Goal: Information Seeking & Learning: Stay updated

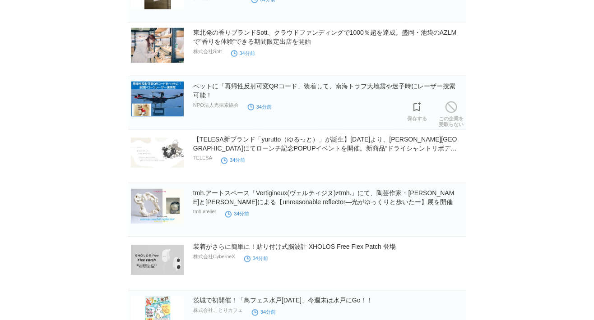
scroll to position [551, 0]
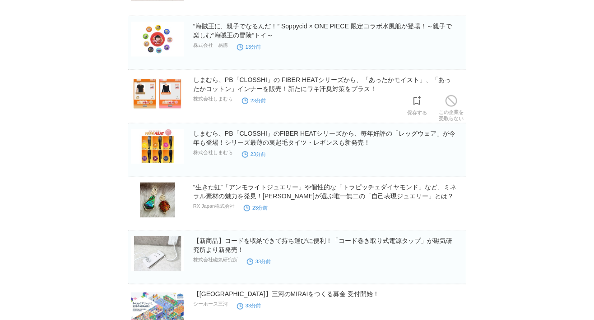
scroll to position [401, 0]
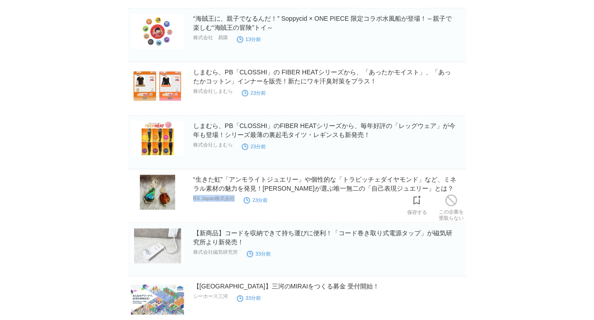
drag, startPoint x: 238, startPoint y: 200, endPoint x: 193, endPoint y: 202, distance: 44.7
click at [193, 202] on div "“生きた虹”「アンモライトジュエリー」や個性的な「トラピッチェダイヤモンド」など、ミネラル素材の魅力を発見！[PERSON_NAME]が選ぶ唯一無二の「自己表…" at bounding box center [328, 190] width 271 height 30
copy div "RX Japan株式会社"
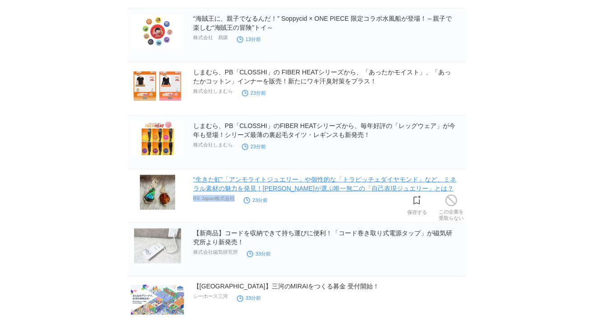
click at [359, 191] on link "“生きた虹”「アンモライトジュエリー」や個性的な「トラピッチェダイヤモンド」など、ミネラル素材の魅力を発見！[PERSON_NAME]が選ぶ唯一無二の「自己表…" at bounding box center [324, 184] width 263 height 16
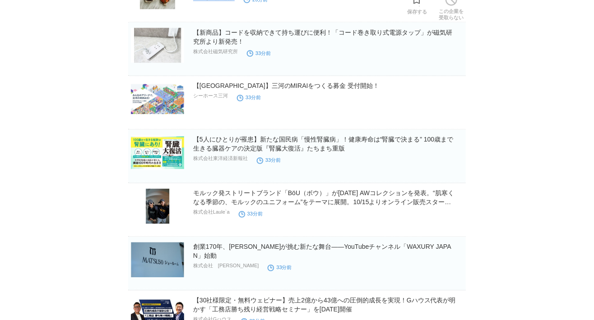
scroll to position [702, 0]
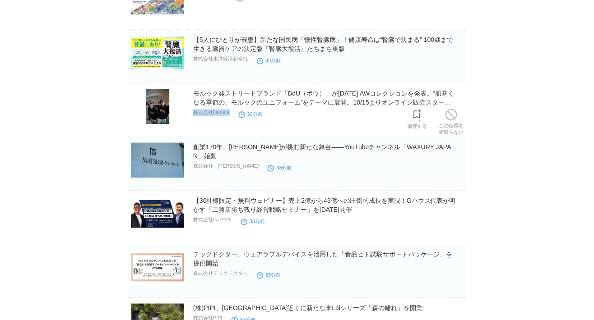
drag, startPoint x: 236, startPoint y: 113, endPoint x: 194, endPoint y: 115, distance: 42.5
click at [195, 115] on div "モルック発ストリートブランド「BöU（ボウ）」が2025 AWコレクションを発表。“肌寒くなる季節の、モルックのユニフォーム”をテーマに展開。10/15よりオ…" at bounding box center [328, 104] width 271 height 30
copy div "株式会社Laule`a"
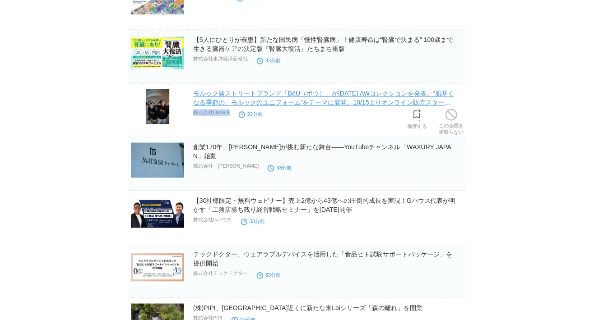
click at [225, 106] on link "モルック発ストリートブランド「BöU（ボウ）」が[DATE] AWコレクションを発表。“肌寒くなる季節の、モルックのユニフォーム”をテーマに展開。10/15よ…" at bounding box center [323, 102] width 261 height 25
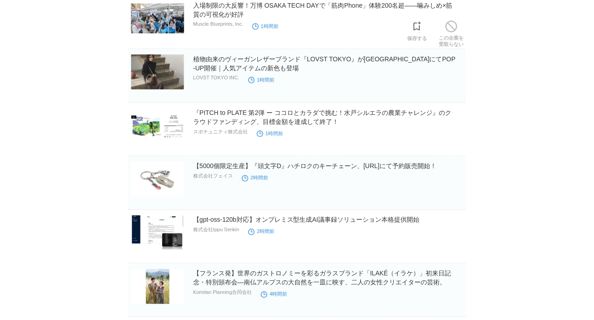
scroll to position [1890, 0]
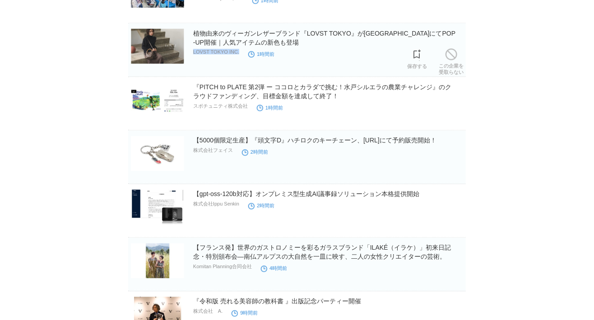
drag, startPoint x: 241, startPoint y: 50, endPoint x: 193, endPoint y: 51, distance: 47.8
click at [193, 51] on p "LOVST TOKYO INC." at bounding box center [216, 51] width 46 height 5
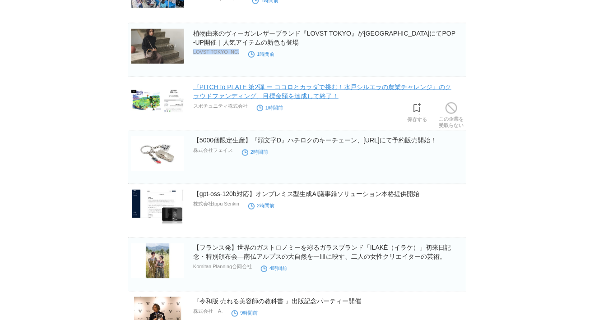
copy p "LOVST TOKYO INC."
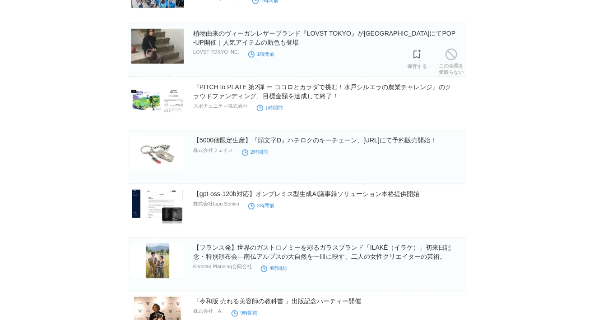
click at [227, 37] on h2 "植物由来のヴィーガンレザーブランド『LOVST TOKYO』が横浜髙島屋にてPOP-UP開催｜人気アイテムの新色も登場" at bounding box center [328, 38] width 271 height 18
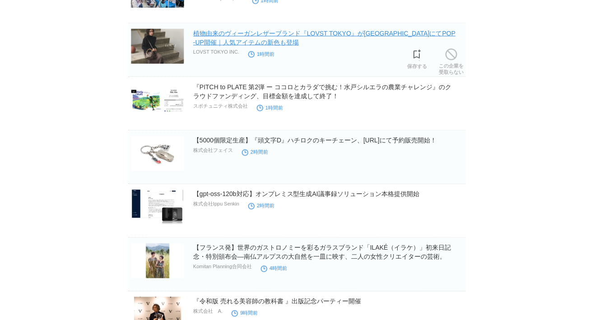
click at [228, 41] on link "植物由来のヴィーガンレザーブランド『LOVST TOKYO』が横浜髙島屋にてPOP-UP開催｜人気アイテムの新色も登場" at bounding box center [324, 38] width 262 height 16
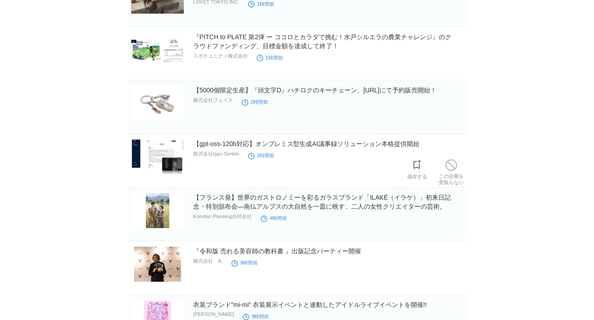
scroll to position [1990, 0]
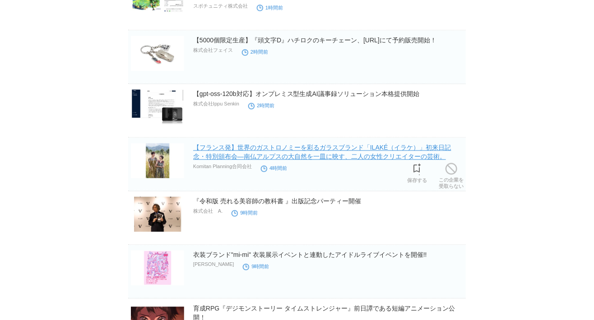
click at [239, 149] on link "【フランス発】世界のガストロノミーを彩るガラスブランド「ILAKÉ（イラケ）」初来日記念・特別頒布会—南仏アルプスの大自然を一皿に映す、二人の女性クリエイター…" at bounding box center [322, 152] width 258 height 16
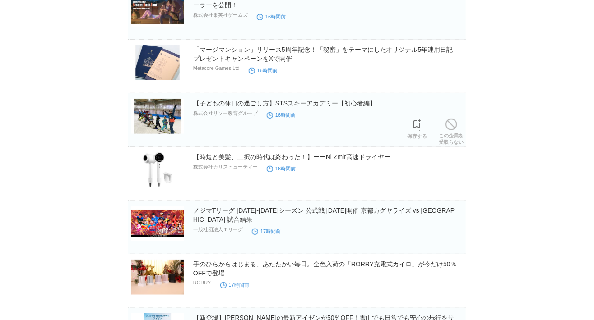
scroll to position [2792, 0]
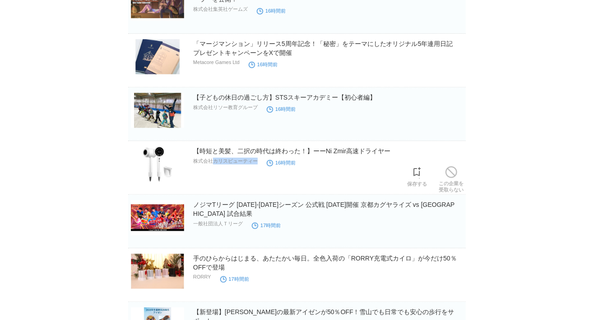
drag, startPoint x: 258, startPoint y: 162, endPoint x: 215, endPoint y: 164, distance: 43.4
click at [215, 164] on div "【時短と美髪、二択の時代は終わった！】ーーNi Zmir高速ドライヤー 株式会社カリスビューティー 16時間前" at bounding box center [328, 161] width 271 height 29
copy div "カリスビューティー"
click at [221, 151] on link "【時短と美髪、二択の時代は終わった！】ーーNi Zmir高速ドライヤー" at bounding box center [291, 151] width 197 height 7
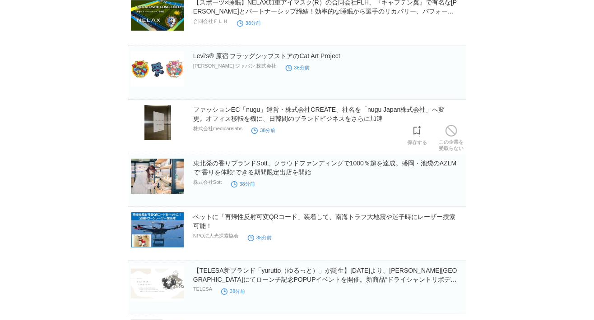
scroll to position [1253, 0]
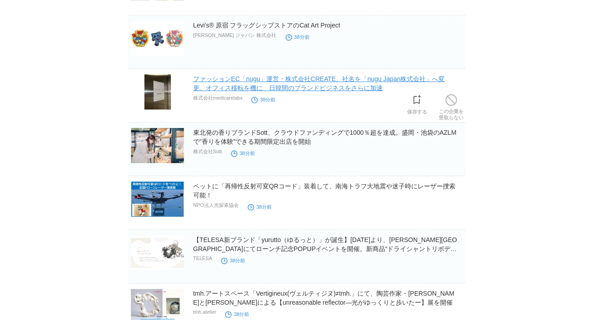
click at [337, 88] on link "ファッションEC「nugu」運営・株式会社CREATE、社名を「nugu Japan株式会社」へ変更。オフィス移転を機に、日韓間のブランドビジネスをさらに加速" at bounding box center [319, 83] width 252 height 16
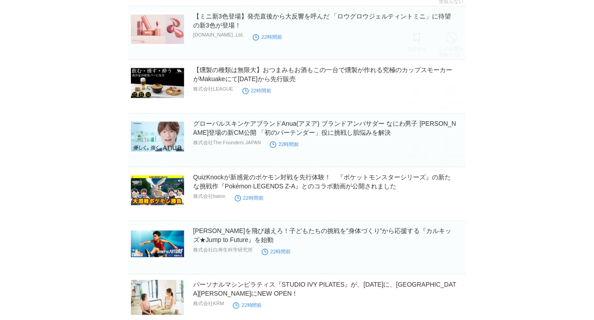
scroll to position [4106, 0]
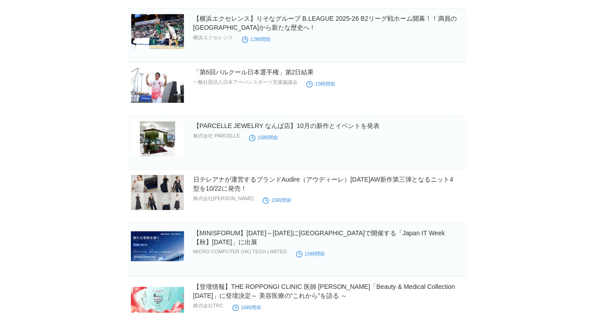
scroll to position [0, 0]
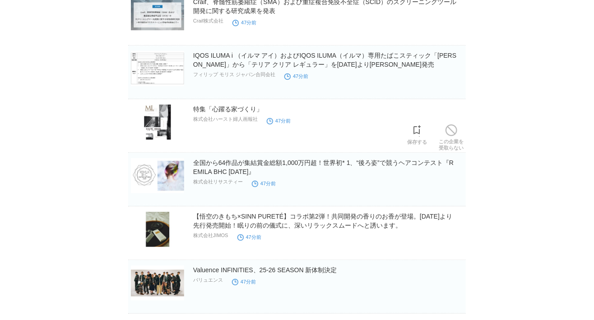
scroll to position [2762, 0]
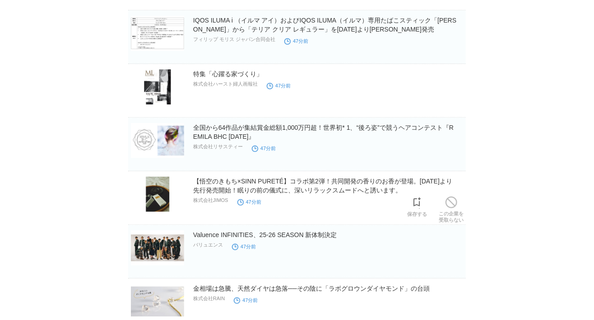
drag, startPoint x: 146, startPoint y: 195, endPoint x: 99, endPoint y: 222, distance: 53.3
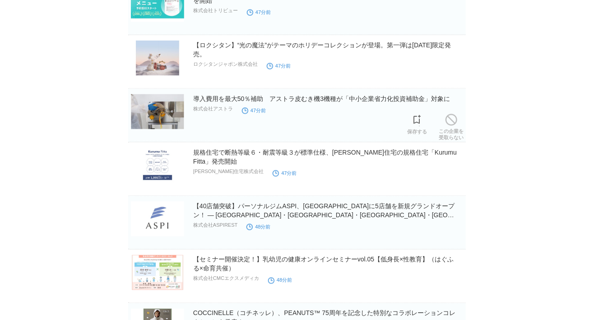
scroll to position [3013, 0]
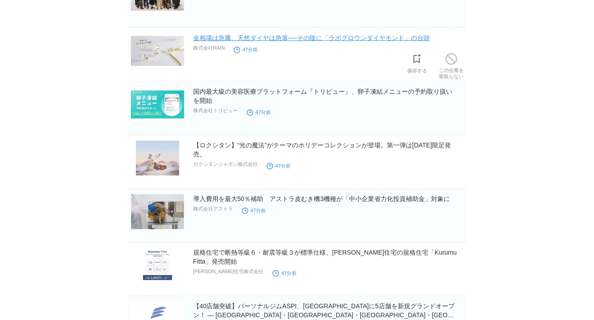
click at [258, 35] on link "金相場は急騰、天然ダイヤは急落──その陰に「ラボグロウンダイヤモンド」の台頭" at bounding box center [311, 37] width 236 height 7
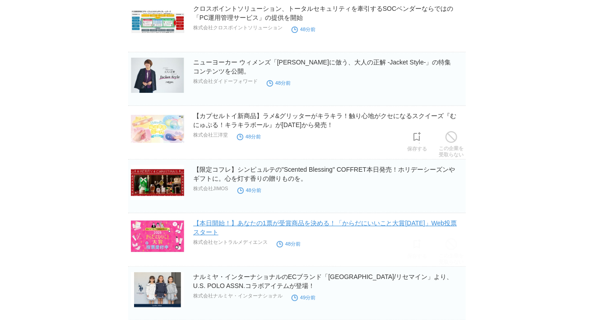
scroll to position [4066, 0]
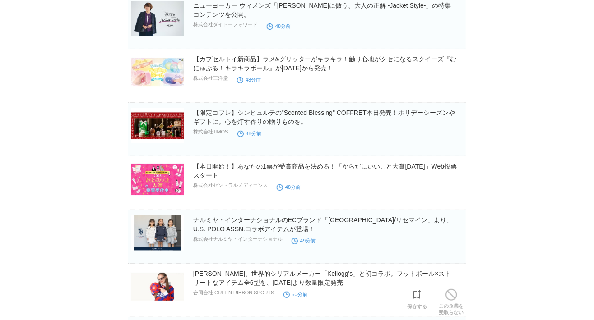
click at [244, 286] on div "[PERSON_NAME]、世界的シリアルメーカー「Kellogg's」と初コラボ。フットボール×ストリートなアイテム全6型を、[DATE]より数量限定発売 …" at bounding box center [328, 284] width 271 height 30
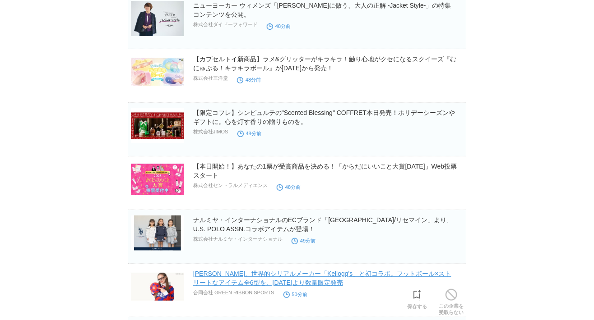
click at [245, 277] on link "[PERSON_NAME]、世界的シリアルメーカー「Kellogg's」と初コラボ。フットボール×ストリートなアイテム全6型を、[DATE]より数量限定発売" at bounding box center [322, 278] width 258 height 16
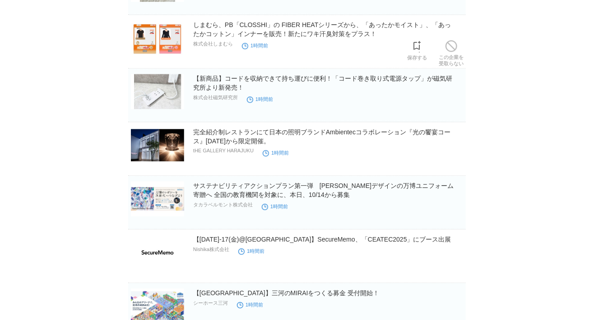
scroll to position [5018, 0]
